Goal: Use online tool/utility: Use online tool/utility

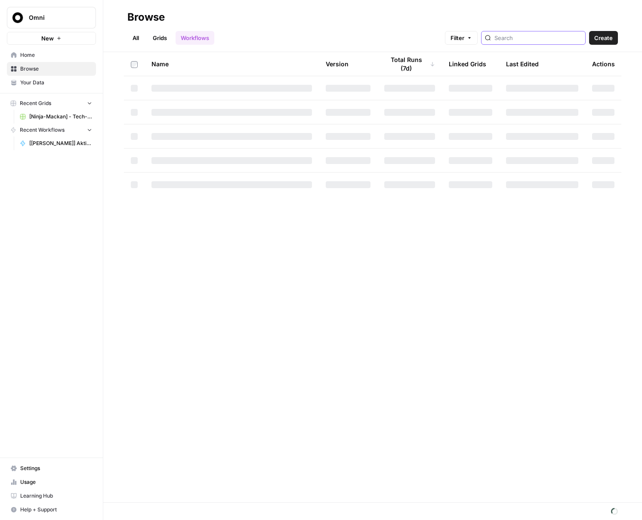
click at [553, 34] on input "search" at bounding box center [537, 38] width 87 height 9
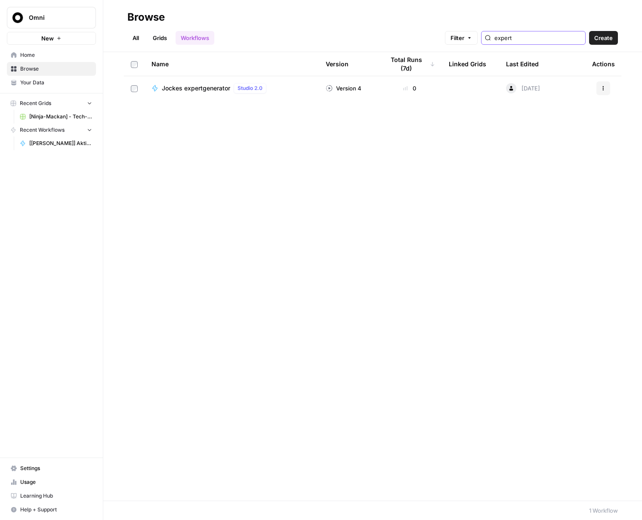
type input "expert"
click at [195, 90] on span "Jockes expertgenerator" at bounding box center [196, 88] width 68 height 9
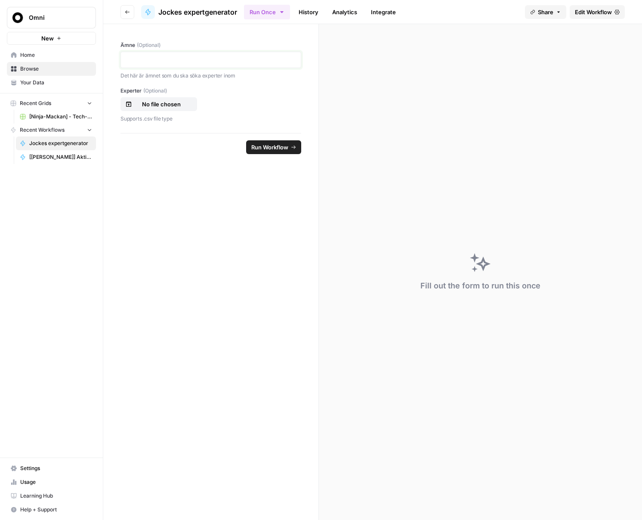
click at [213, 63] on p at bounding box center [211, 59] width 170 height 9
